Goal: Task Accomplishment & Management: Manage account settings

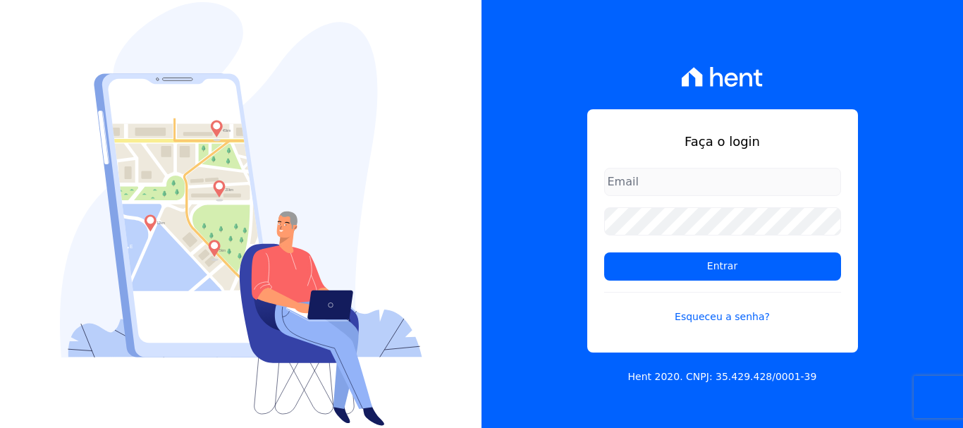
click at [648, 180] on input "email" at bounding box center [722, 182] width 237 height 28
type input "[EMAIL_ADDRESS][DOMAIN_NAME]"
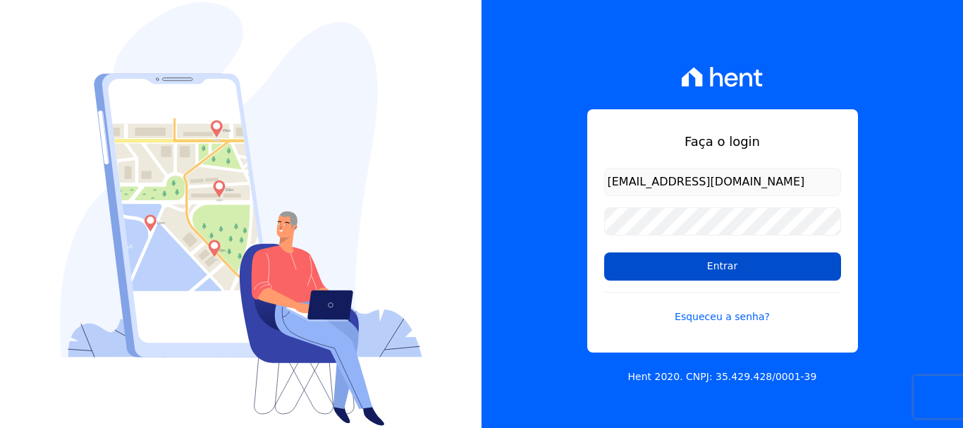
click at [713, 268] on input "Entrar" at bounding box center [722, 266] width 237 height 28
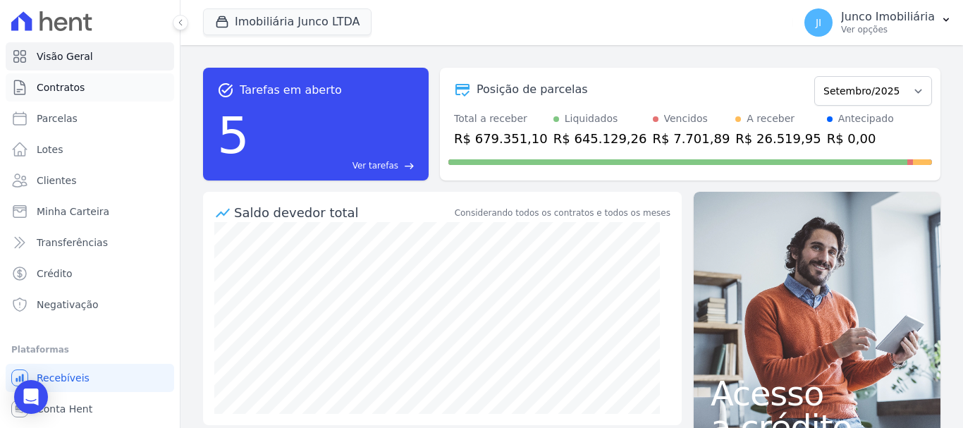
click at [67, 89] on span "Contratos" at bounding box center [61, 87] width 48 height 14
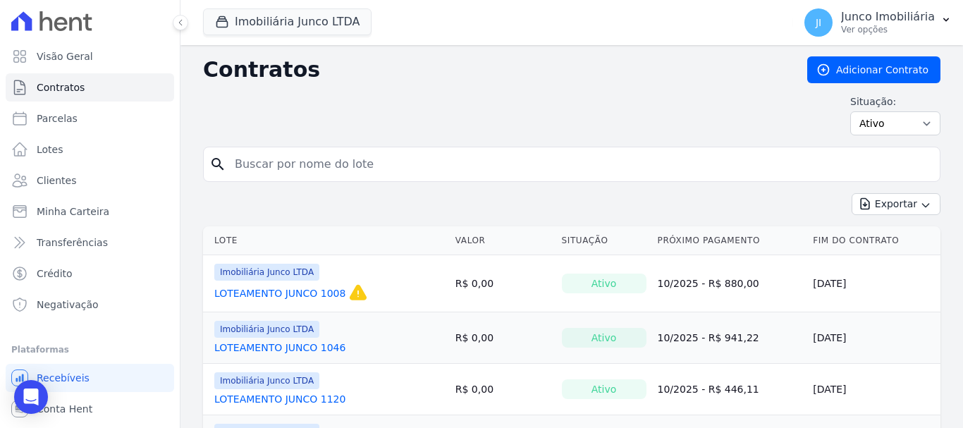
click at [312, 166] on input "search" at bounding box center [579, 164] width 707 height 28
type input "1236"
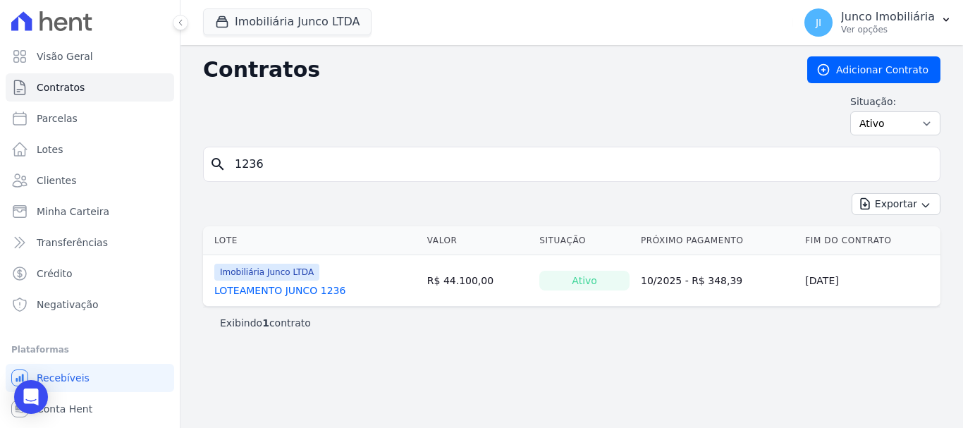
click at [280, 292] on link "LOTEAMENTO JUNCO 1236" at bounding box center [279, 290] width 131 height 14
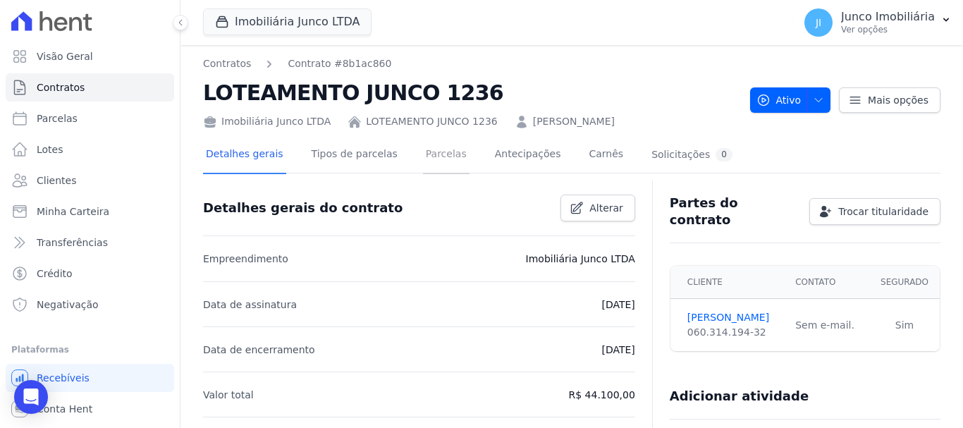
click at [430, 153] on link "Parcelas" at bounding box center [446, 155] width 47 height 37
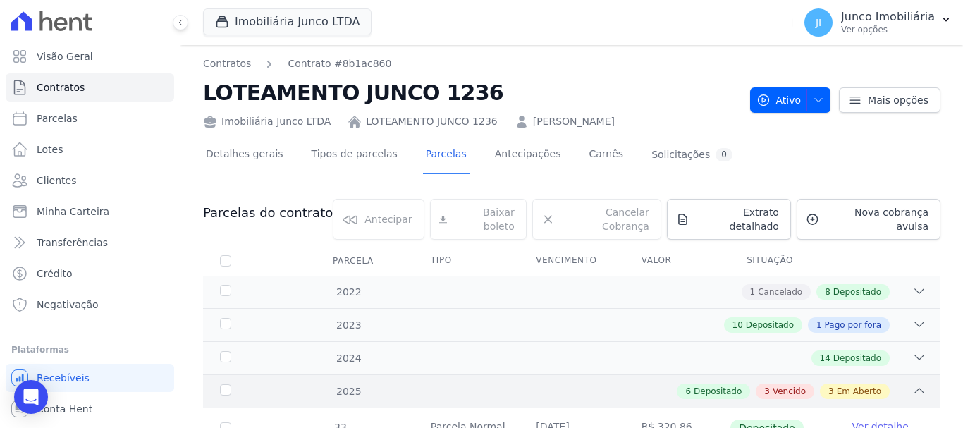
click at [789, 385] on span "Vencido" at bounding box center [788, 391] width 33 height 13
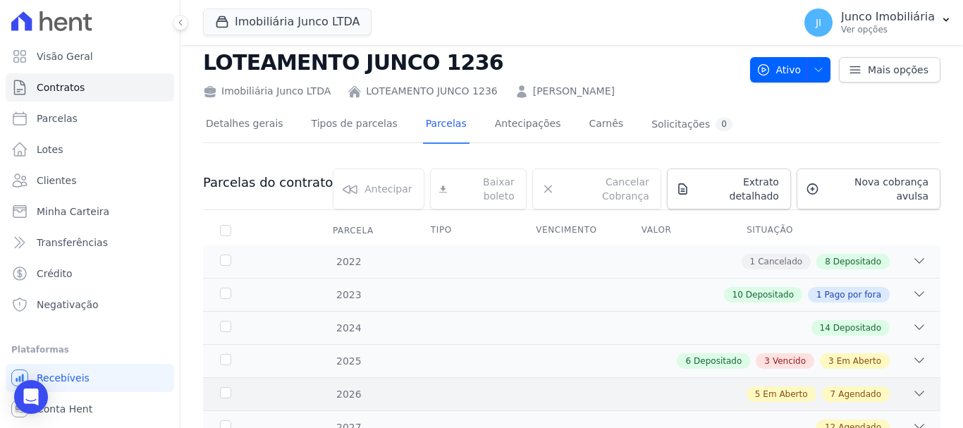
scroll to position [27, 0]
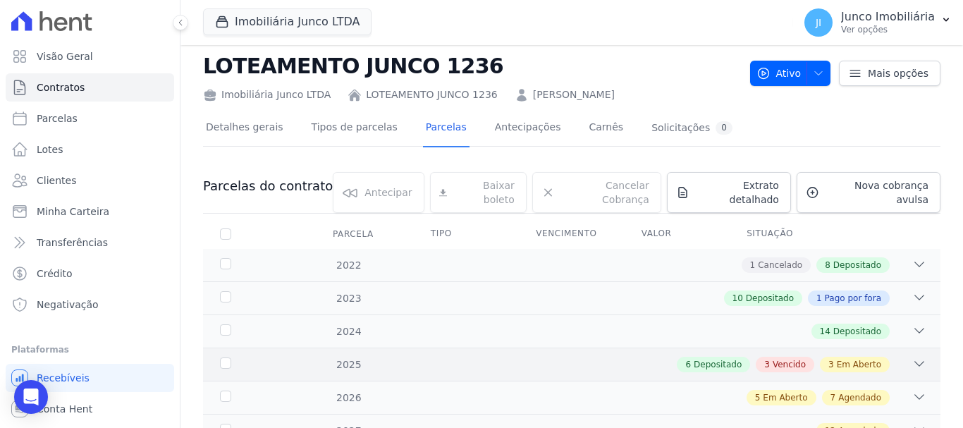
click at [784, 358] on span "Vencido" at bounding box center [788, 364] width 33 height 13
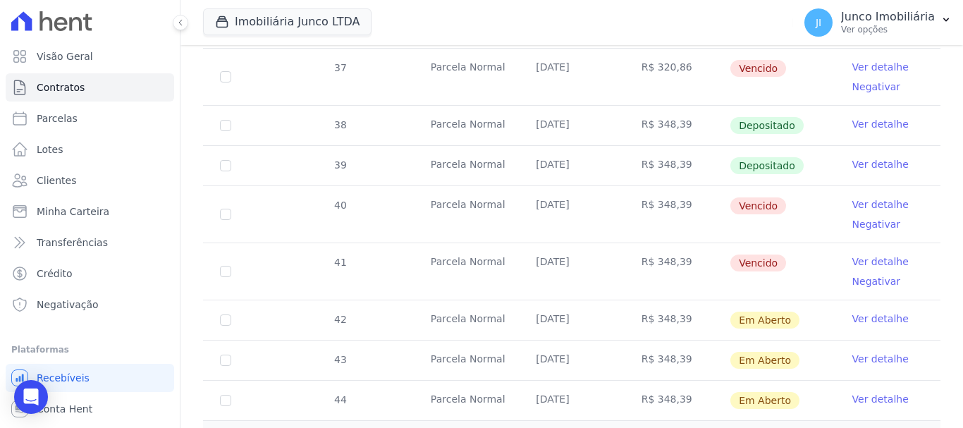
scroll to position [450, 0]
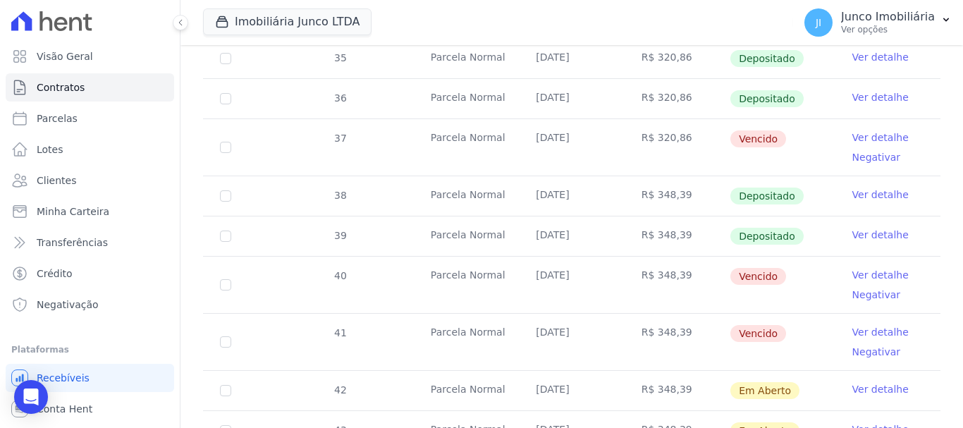
click at [871, 130] on link "Ver detalhe" at bounding box center [880, 137] width 56 height 14
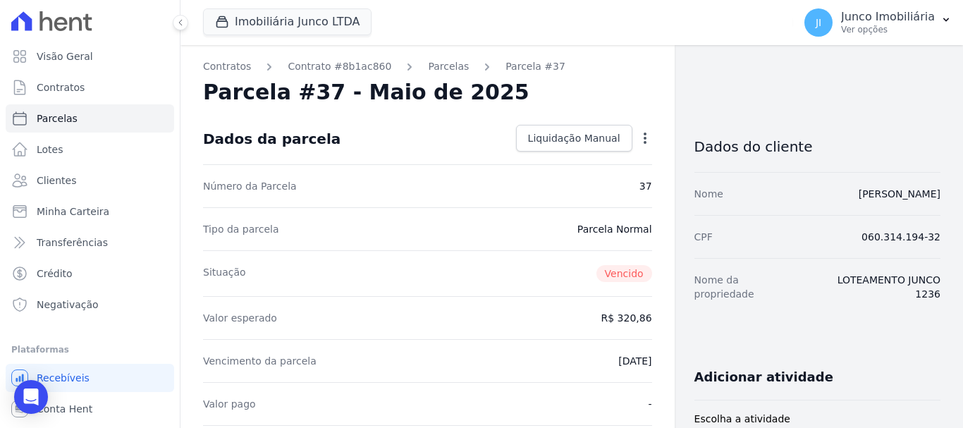
click at [643, 138] on icon "button" at bounding box center [644, 137] width 3 height 11
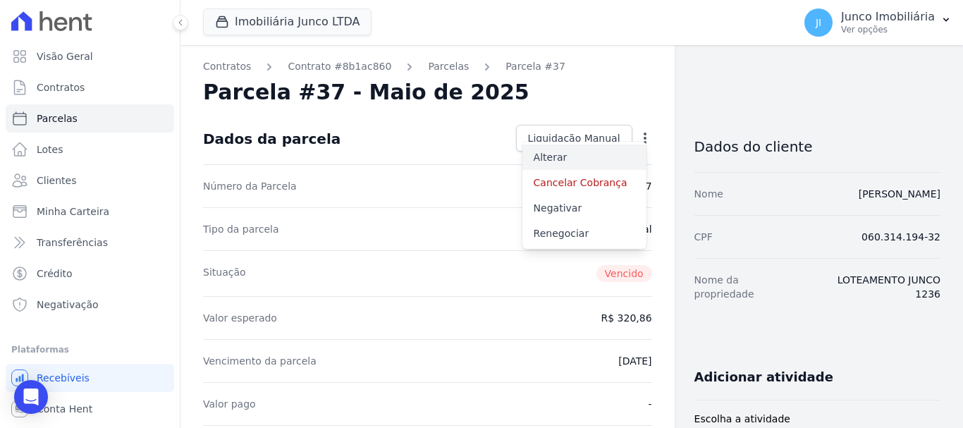
click at [534, 155] on link "Alterar" at bounding box center [584, 156] width 124 height 25
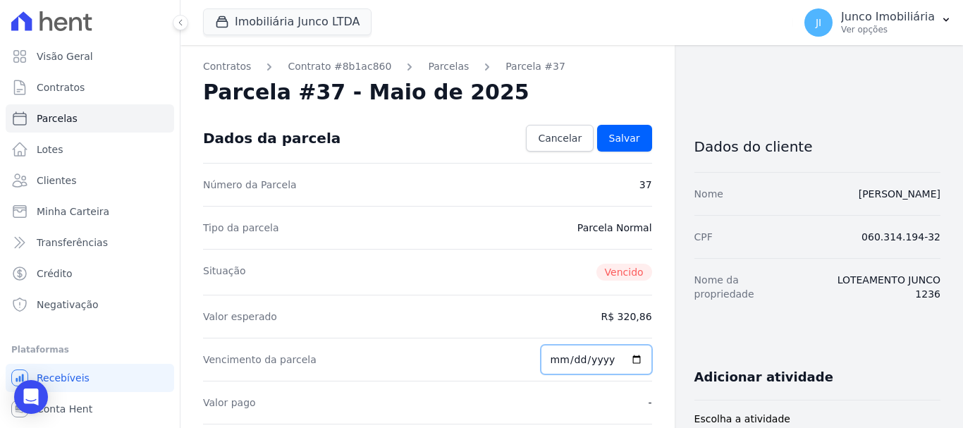
click at [630, 358] on input "2025-07-15" at bounding box center [595, 360] width 111 height 30
type input "2025-09-25"
click at [626, 141] on span "Salvar" at bounding box center [624, 138] width 31 height 14
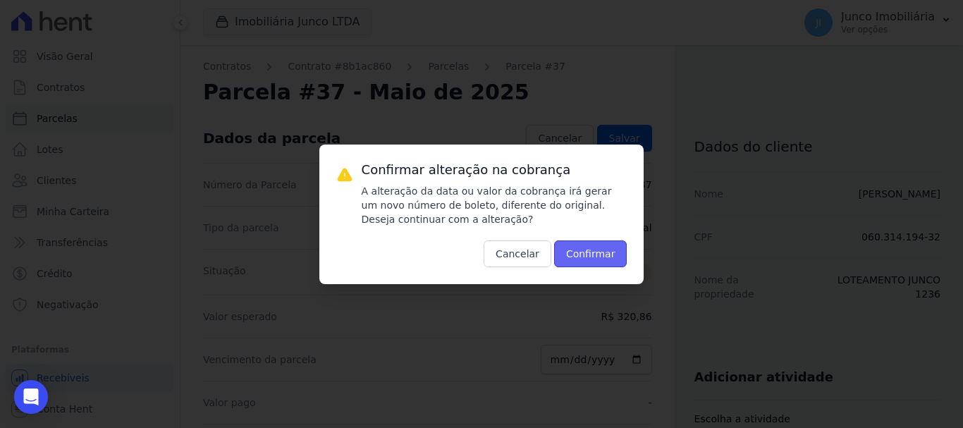
click at [592, 255] on button "Confirmar" at bounding box center [590, 253] width 73 height 27
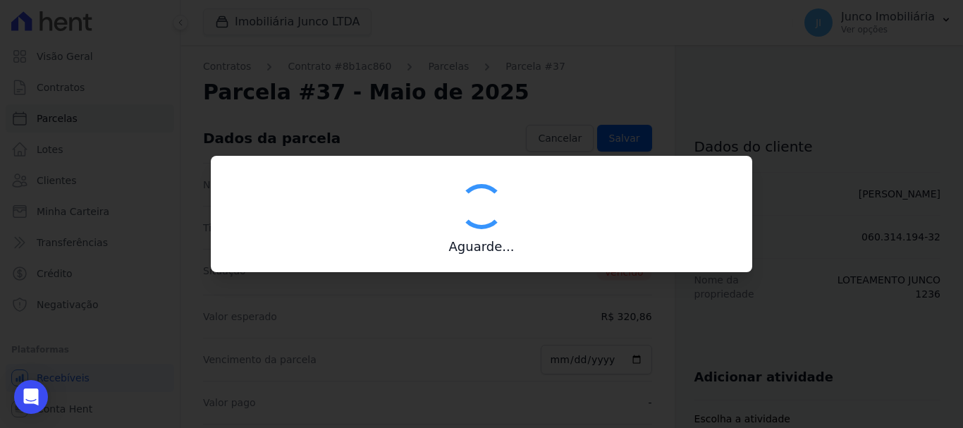
type input "00190000090335103300000632696175411430000032086"
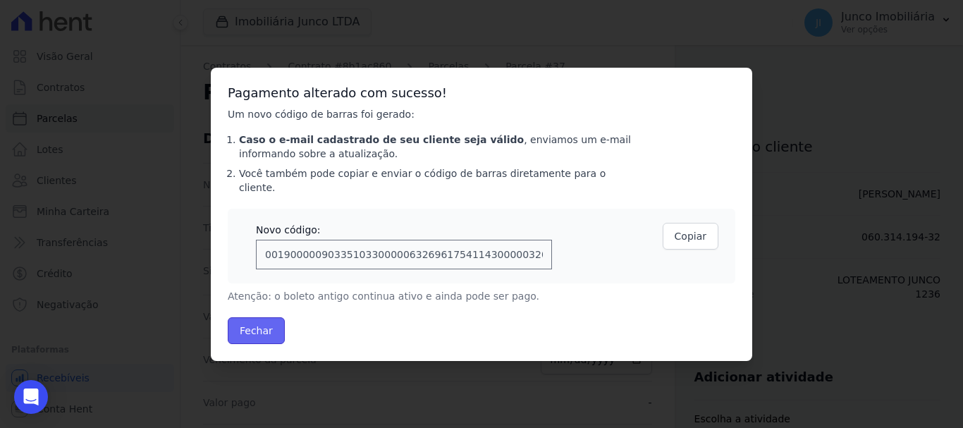
click at [252, 323] on button "Fechar" at bounding box center [256, 330] width 57 height 27
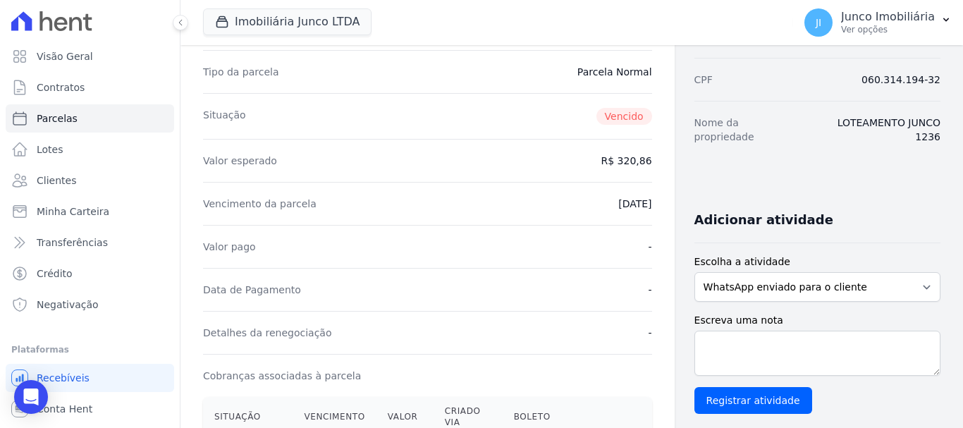
scroll to position [282, 0]
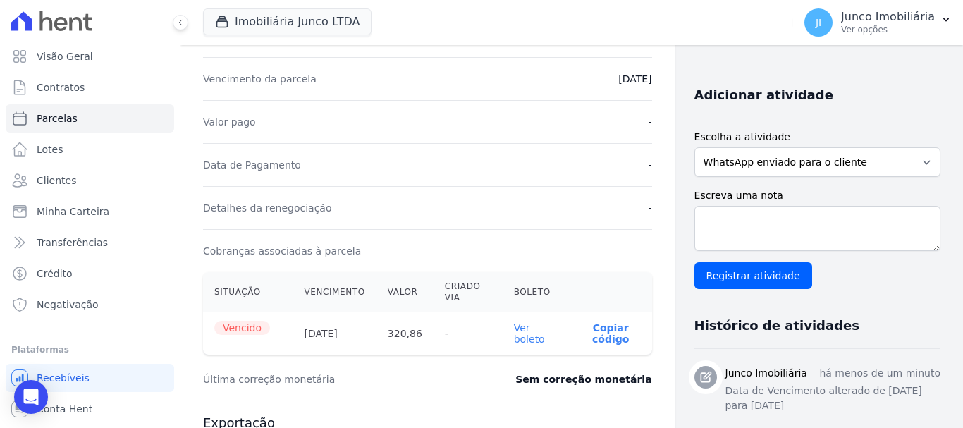
click at [517, 332] on link "Ver boleto" at bounding box center [529, 333] width 31 height 23
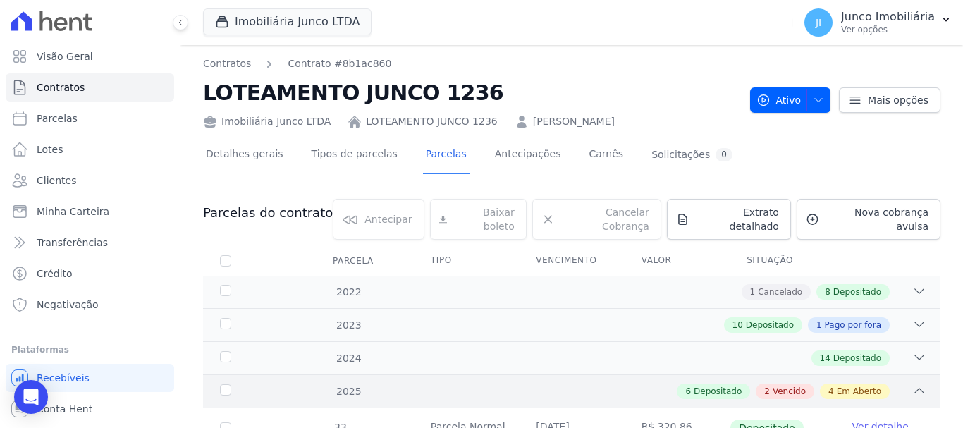
scroll to position [352, 0]
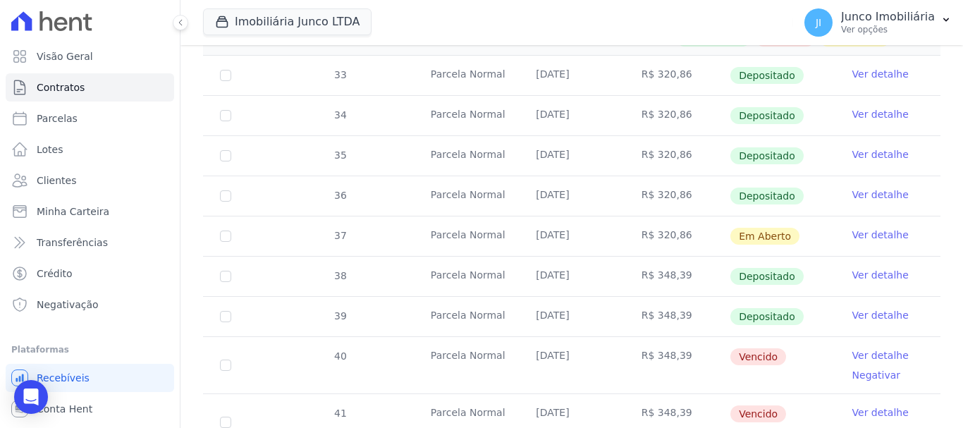
click at [874, 348] on link "Ver detalhe" at bounding box center [880, 355] width 56 height 14
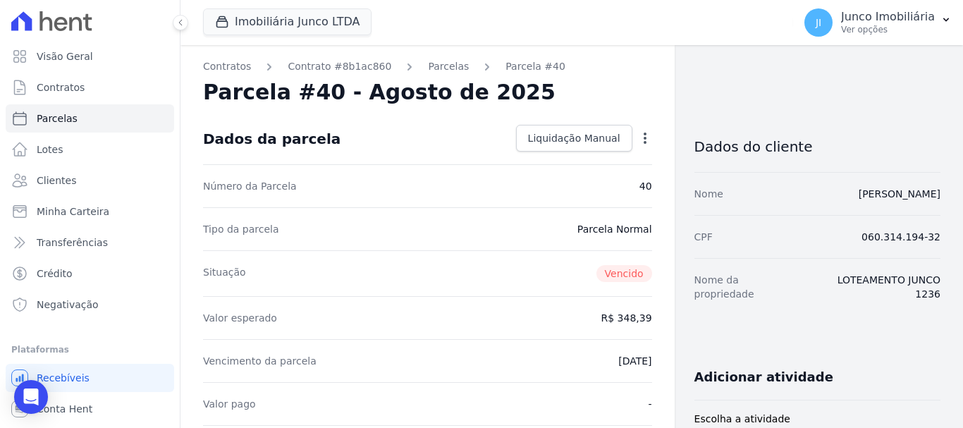
click at [638, 135] on icon "button" at bounding box center [645, 138] width 14 height 14
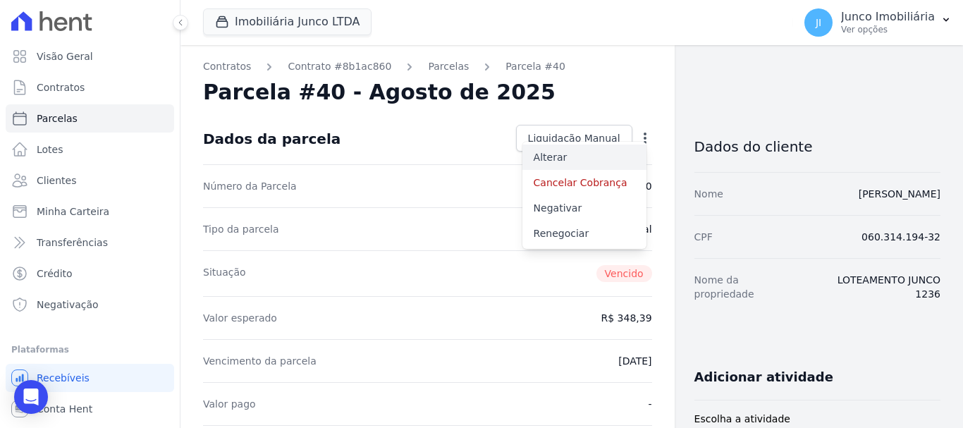
click at [554, 154] on link "Alterar" at bounding box center [584, 156] width 124 height 25
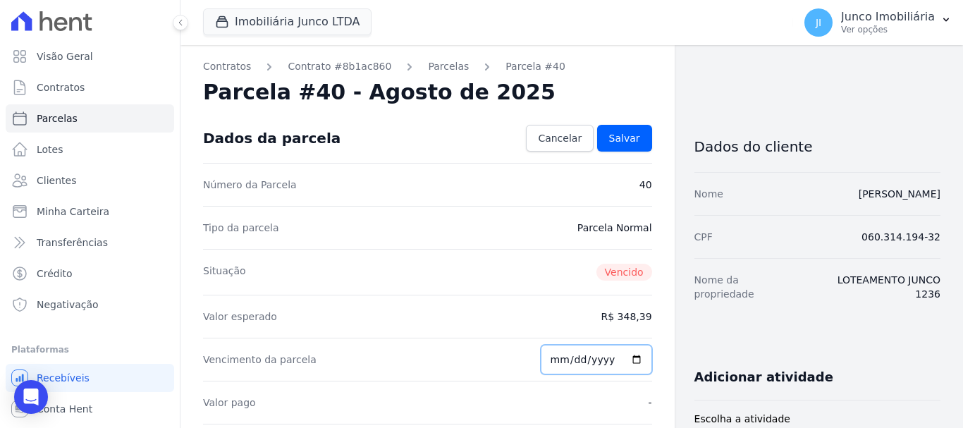
click at [631, 361] on input "2025-08-10" at bounding box center [595, 360] width 111 height 30
type input "2025-09-25"
click at [629, 140] on span "Salvar" at bounding box center [624, 138] width 31 height 14
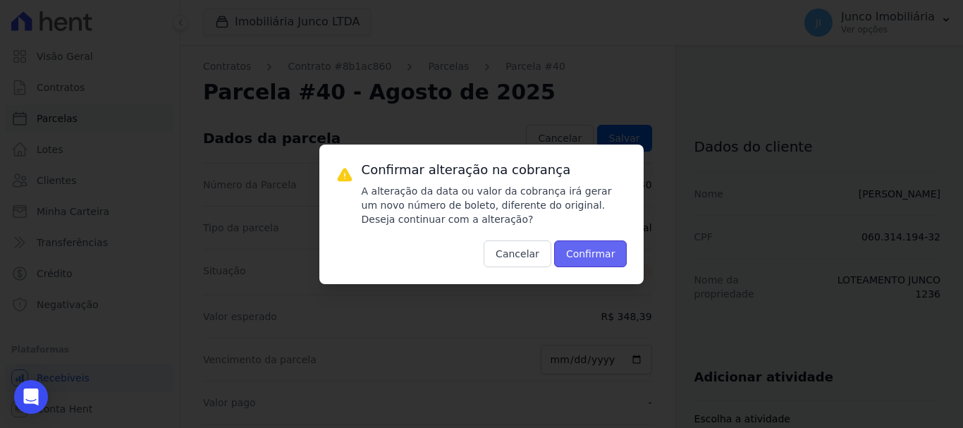
click at [590, 251] on button "Confirmar" at bounding box center [590, 253] width 73 height 27
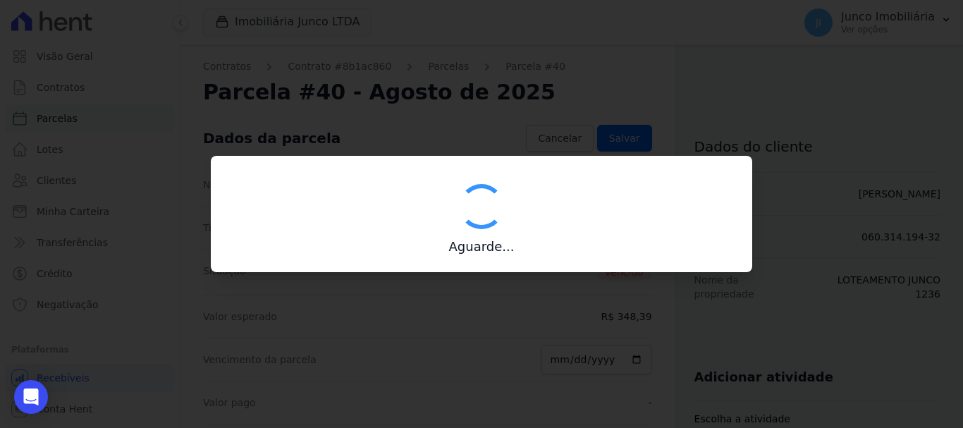
type input "00190000090335103300000590358172311690000034839"
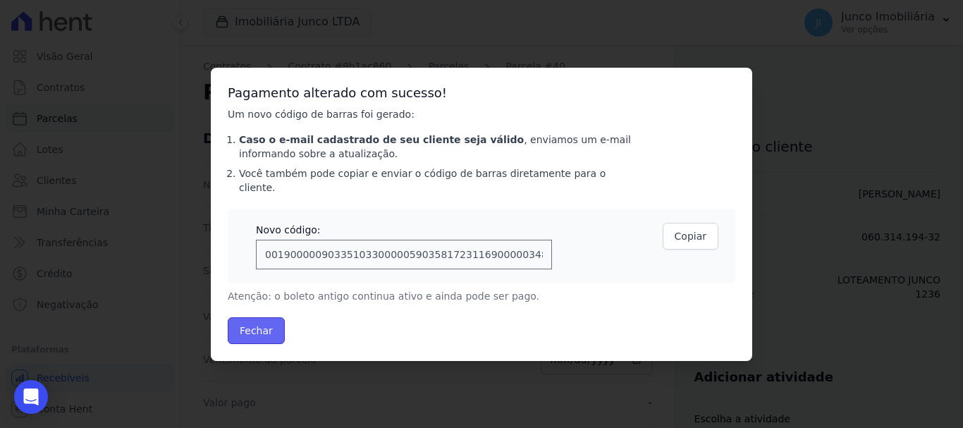
click at [246, 321] on button "Fechar" at bounding box center [256, 330] width 57 height 27
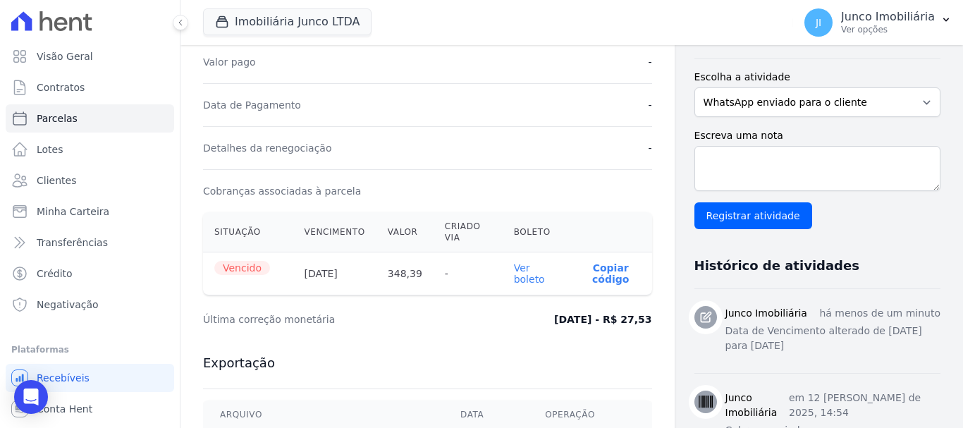
scroll to position [352, 0]
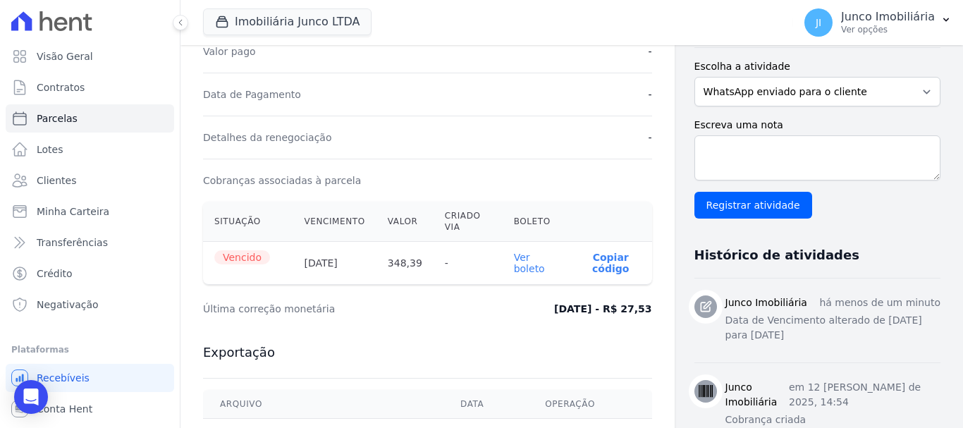
click at [527, 264] on link "Ver boleto" at bounding box center [529, 263] width 31 height 23
click at [867, 30] on p "Ver opções" at bounding box center [888, 29] width 94 height 11
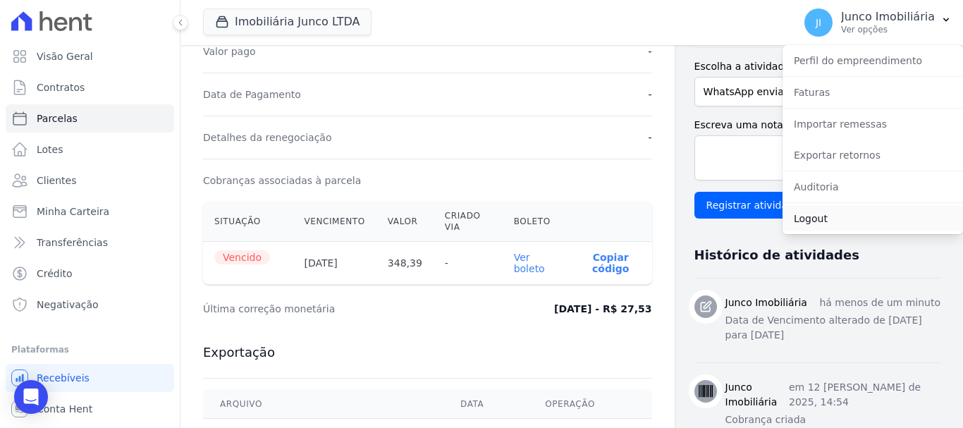
click at [805, 218] on link "Logout" at bounding box center [872, 218] width 180 height 25
